Goal: Task Accomplishment & Management: Manage account settings

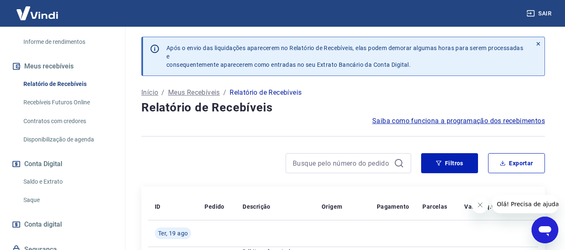
scroll to position [167, 0]
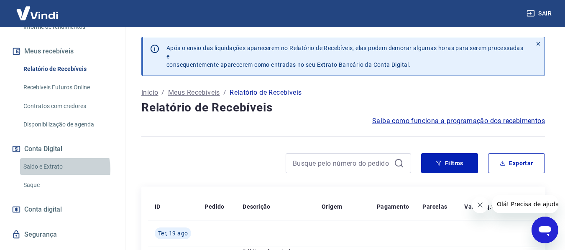
click at [54, 175] on link "Saldo e Extrato" at bounding box center [67, 166] width 95 height 17
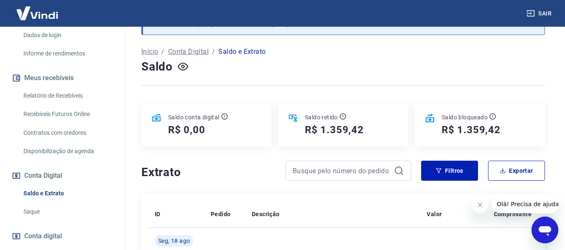
scroll to position [125, 0]
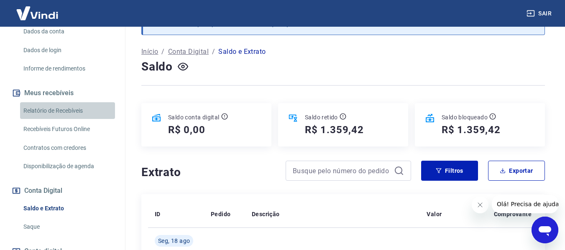
click at [74, 120] on link "Relatório de Recebíveis" at bounding box center [67, 110] width 95 height 17
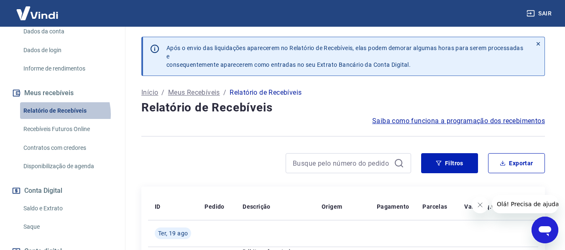
click at [56, 120] on link "Relatório de Recebíveis" at bounding box center [67, 110] width 95 height 17
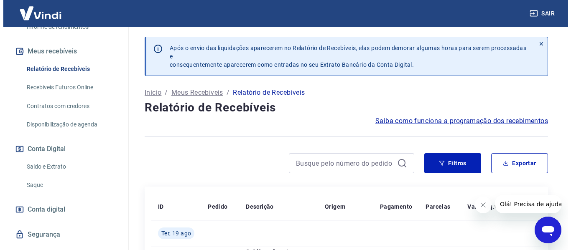
scroll to position [195, 0]
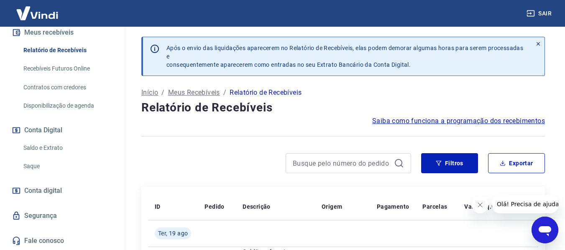
click at [56, 146] on link "Saldo e Extrato" at bounding box center [67, 148] width 95 height 17
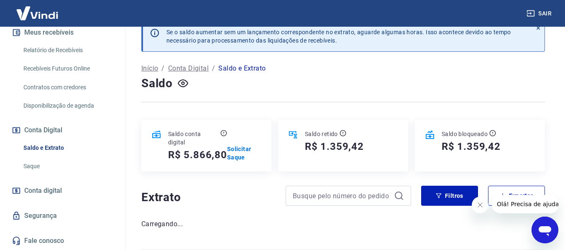
scroll to position [41, 0]
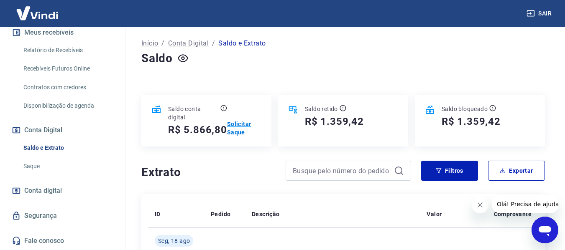
click at [232, 128] on p "Solicitar Saque" at bounding box center [244, 128] width 34 height 17
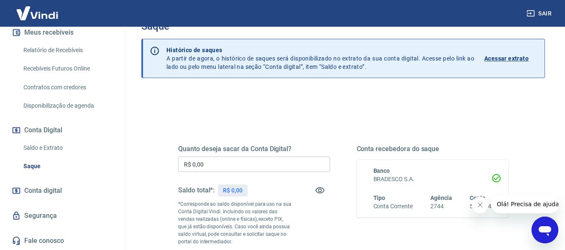
scroll to position [42, 0]
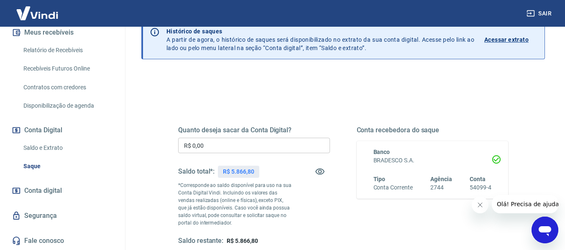
click at [215, 146] on input "R$ 0,00" at bounding box center [254, 145] width 152 height 15
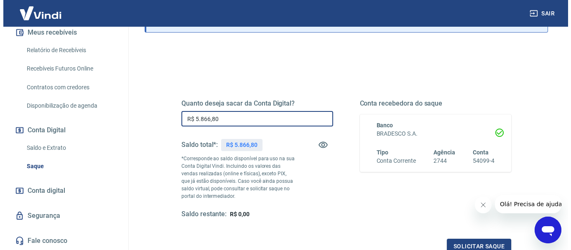
scroll to position [84, 0]
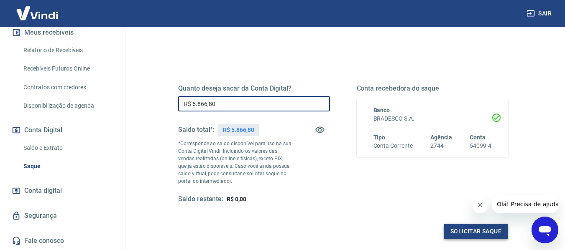
type input "R$ 5.866,80"
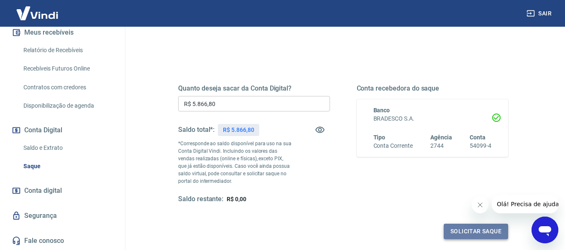
click at [459, 224] on button "Solicitar saque" at bounding box center [475, 231] width 64 height 15
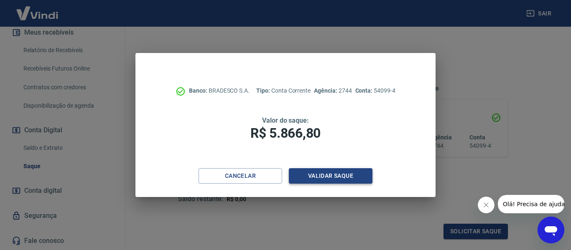
click at [320, 173] on button "Validar saque" at bounding box center [331, 175] width 84 height 15
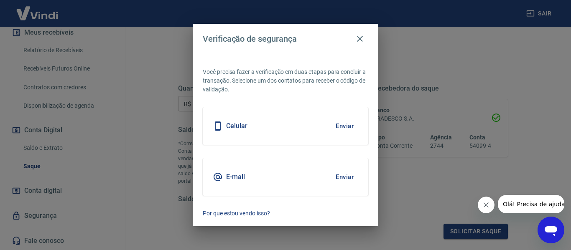
click at [343, 177] on button "Enviar" at bounding box center [344, 177] width 27 height 18
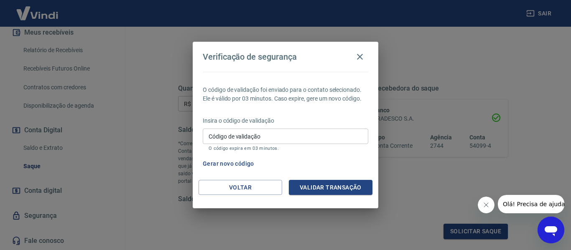
click at [250, 141] on input "Código de validação" at bounding box center [285, 136] width 165 height 15
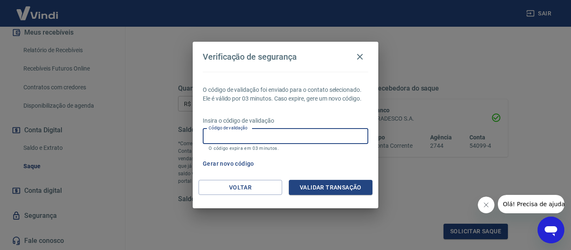
paste input "646337"
type input "646337"
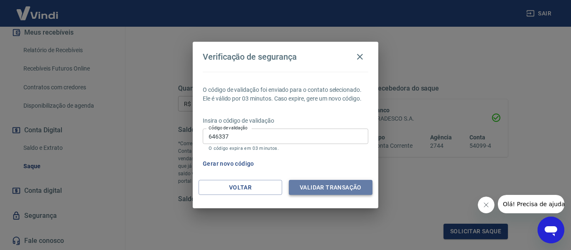
click at [325, 184] on button "Validar transação" at bounding box center [331, 187] width 84 height 15
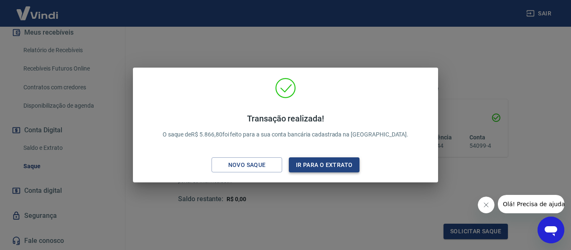
click at [322, 167] on button "Ir para o extrato" at bounding box center [324, 165] width 71 height 15
